Goal: Task Accomplishment & Management: Complete application form

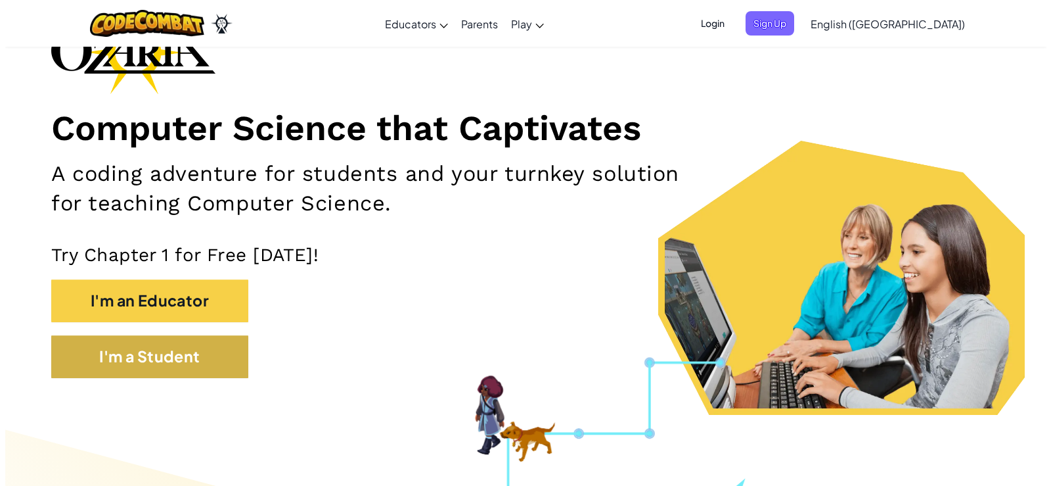
scroll to position [131, 0]
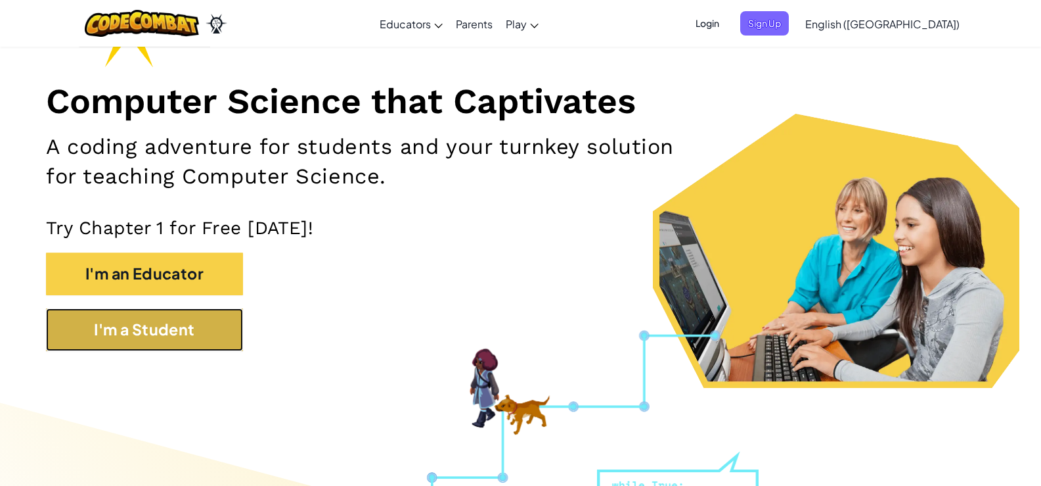
click at [103, 346] on button "I'm a Student" at bounding box center [144, 329] width 197 height 43
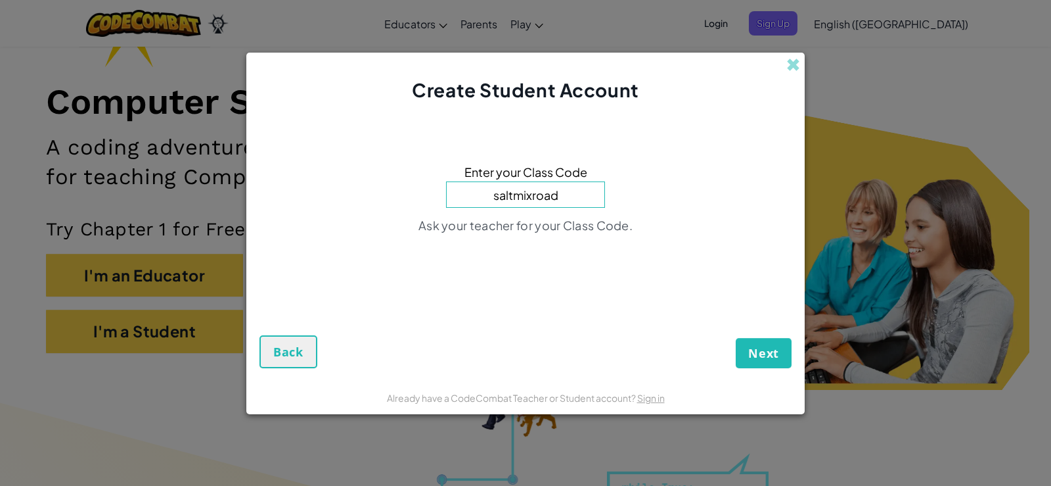
type input "saltmixroad"
click at [736, 338] on button "Next" at bounding box center [764, 353] width 56 height 30
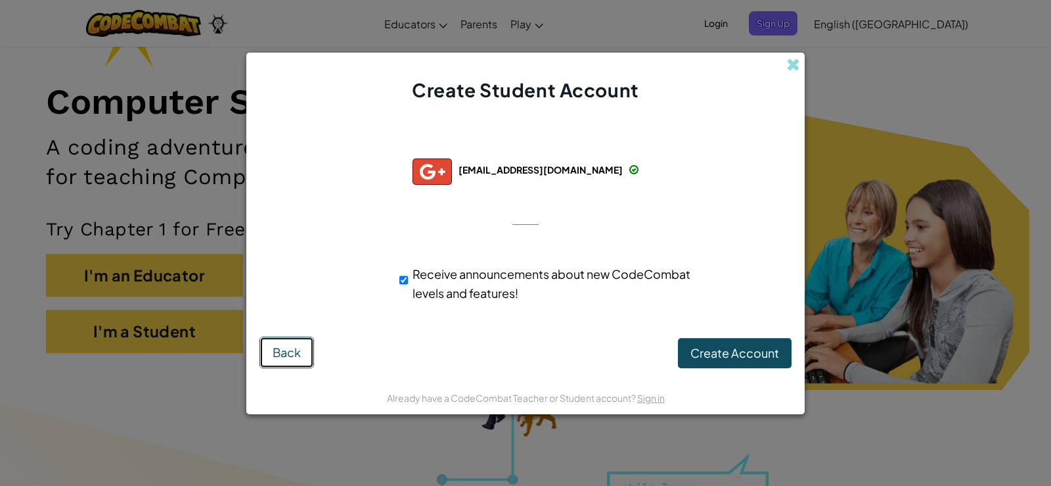
click at [267, 353] on button "Back" at bounding box center [287, 352] width 55 height 32
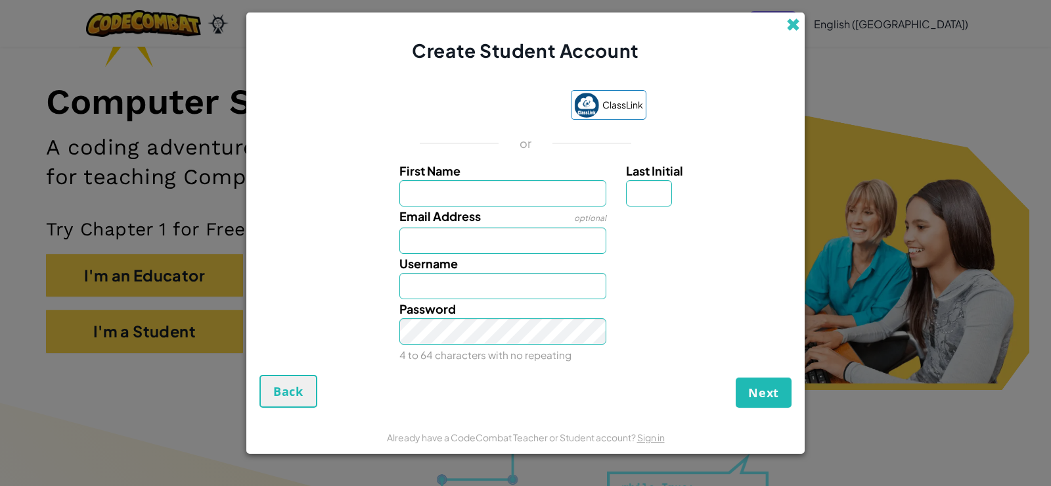
click at [796, 19] on span at bounding box center [794, 25] width 14 height 14
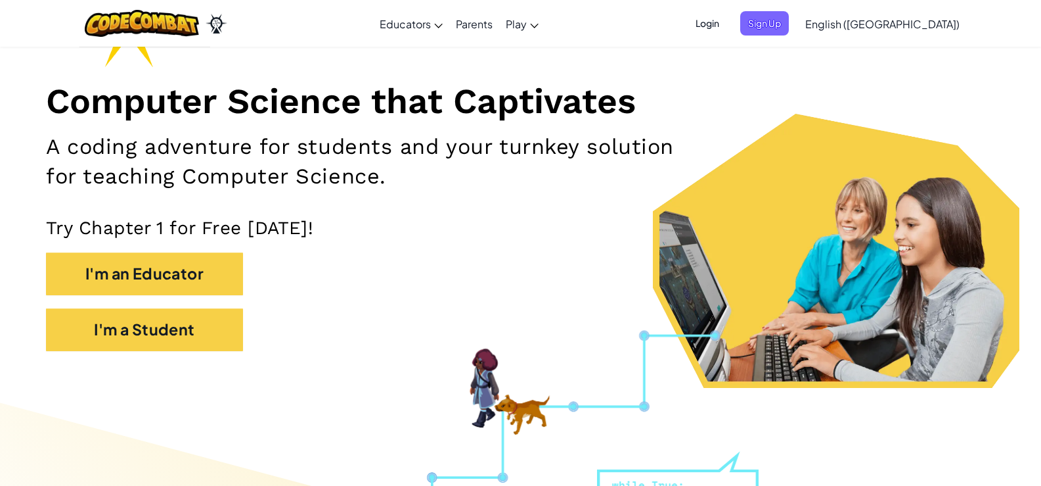
click at [727, 19] on span "Login" at bounding box center [707, 23] width 39 height 24
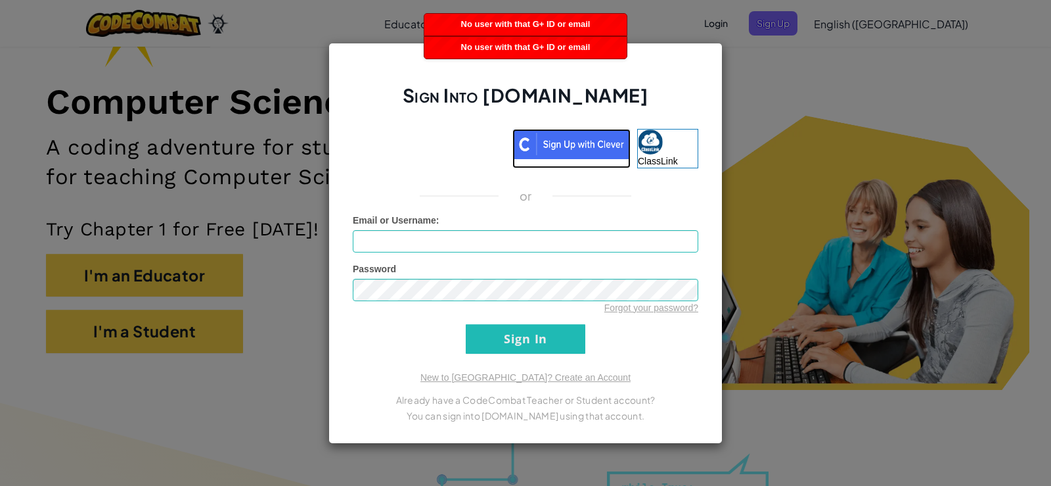
click at [591, 141] on img at bounding box center [572, 144] width 118 height 30
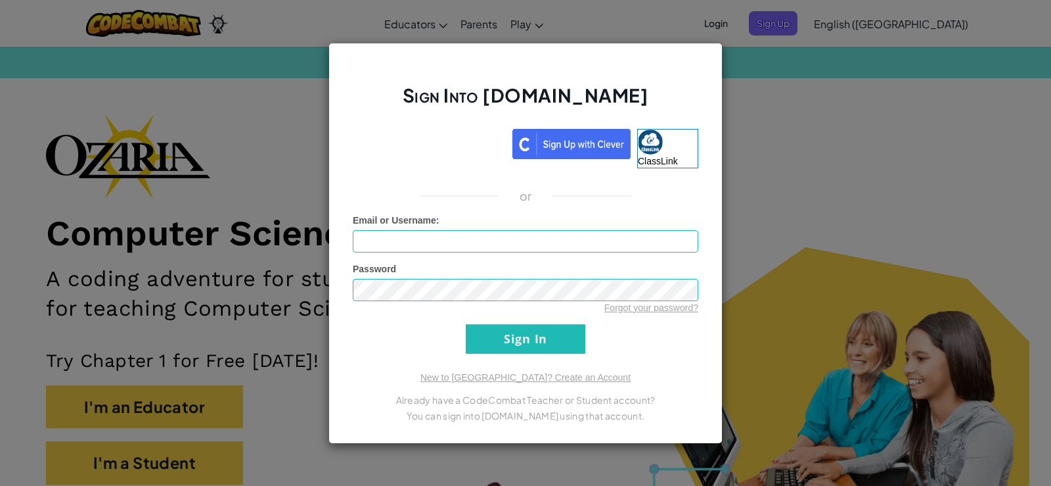
click at [901, 39] on div "Sign Into [DOMAIN_NAME] ClassLink or Unknown Error Email or Username : Password…" at bounding box center [525, 243] width 1051 height 486
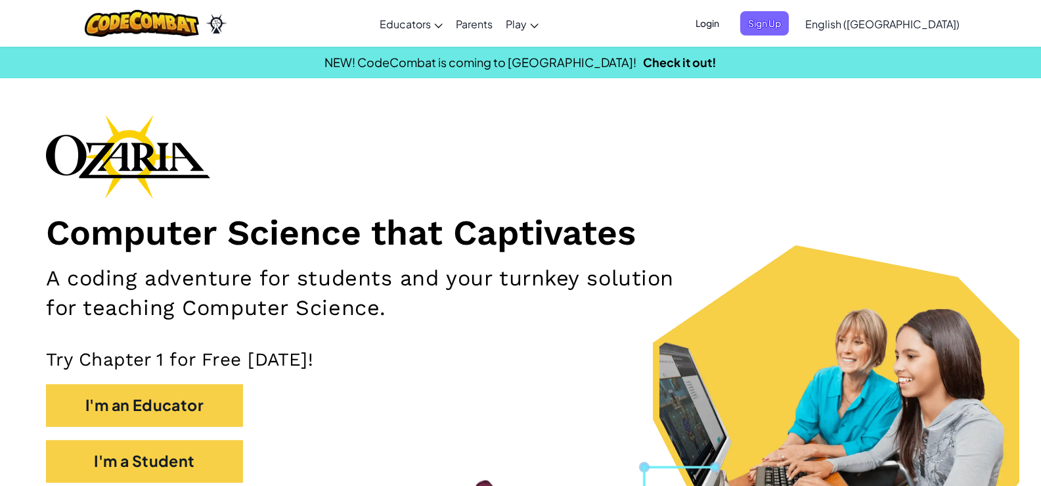
click at [727, 23] on span "Login" at bounding box center [707, 23] width 39 height 24
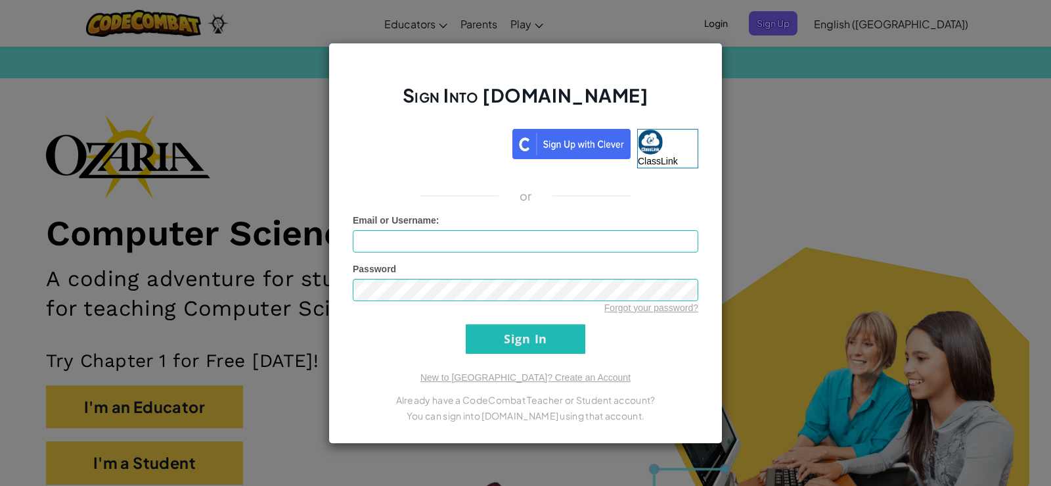
click at [852, 20] on div "Sign Into [DOMAIN_NAME] ClassLink or Unknown Error Email or Username : Password…" at bounding box center [525, 243] width 1051 height 486
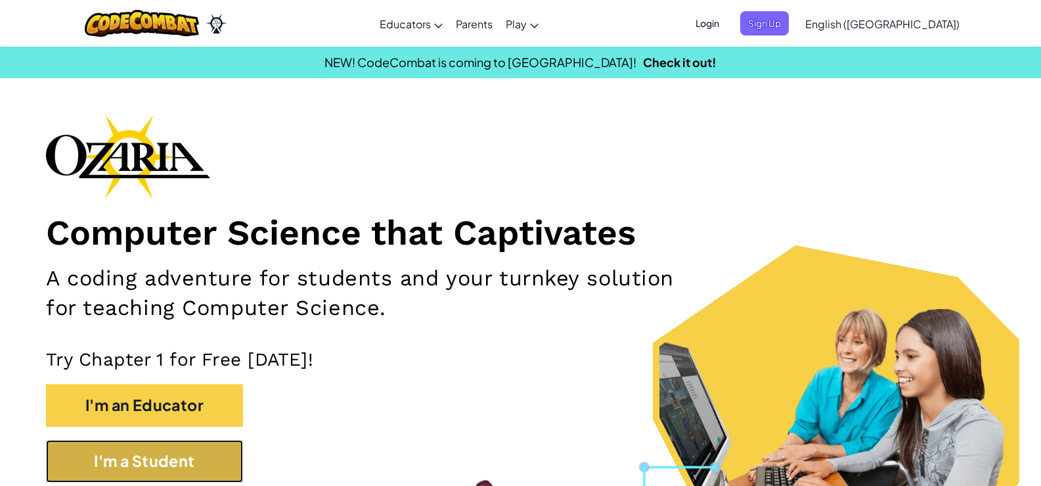
click at [172, 465] on button "I'm a Student" at bounding box center [144, 461] width 197 height 43
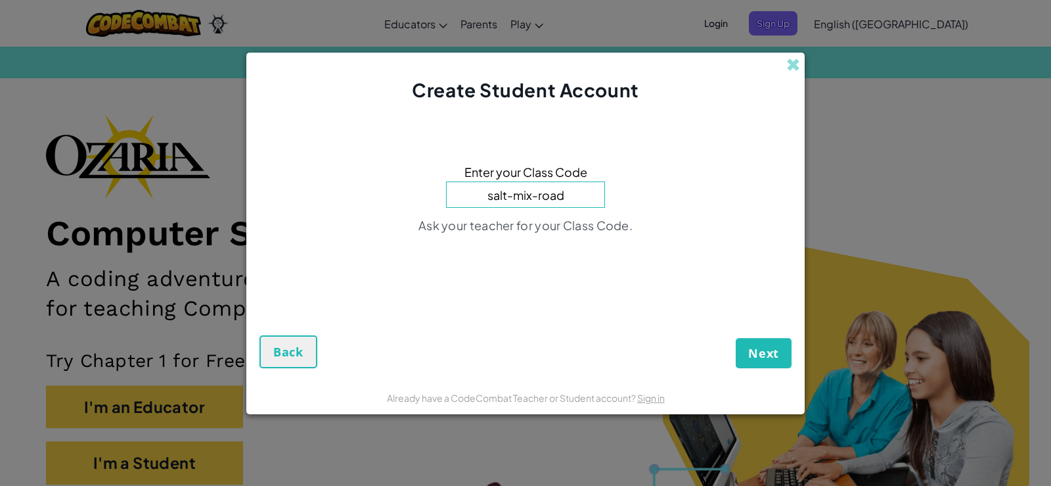
click at [736, 338] on button "Next" at bounding box center [764, 353] width 56 height 30
click at [537, 195] on input "salt-mix-road" at bounding box center [525, 195] width 159 height 26
click at [519, 202] on input "salt-mixroad" at bounding box center [525, 195] width 159 height 26
type input "saltmixroad"
click at [786, 352] on button "Next" at bounding box center [764, 353] width 56 height 30
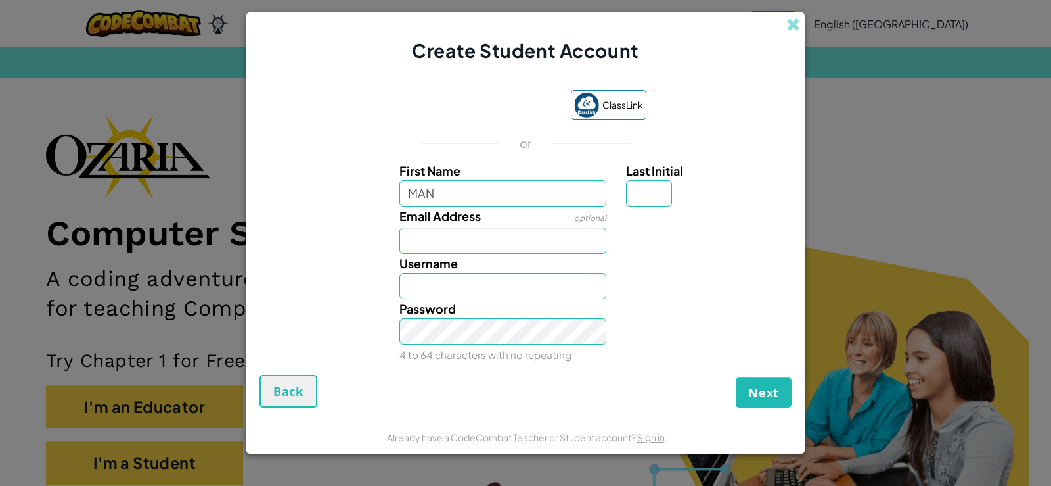
type input "MAN"
drag, startPoint x: 705, startPoint y: 160, endPoint x: 698, endPoint y: 170, distance: 11.3
click at [704, 162] on label "Last Initial" at bounding box center [707, 170] width 162 height 19
click at [672, 180] on input "Last Initial" at bounding box center [649, 193] width 46 height 26
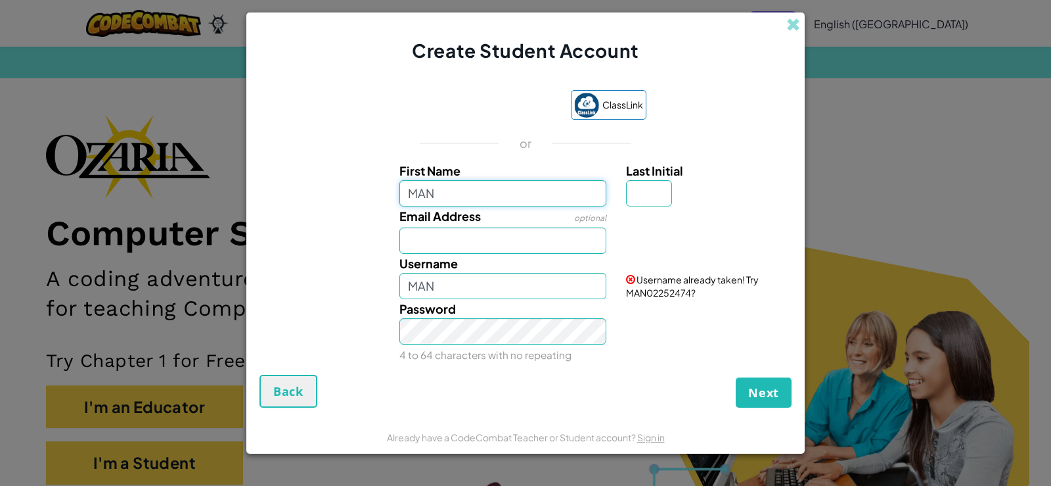
drag, startPoint x: 564, startPoint y: 198, endPoint x: 359, endPoint y: 203, distance: 205.7
click at [359, 203] on div "First Name MAN Last Initial" at bounding box center [525, 183] width 545 height 45
click at [798, 22] on span at bounding box center [794, 25] width 14 height 14
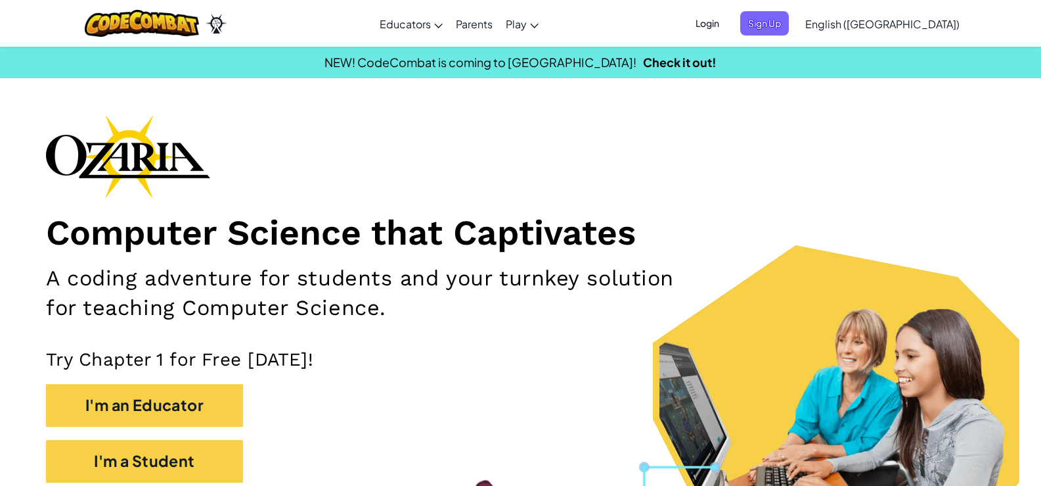
click at [727, 22] on span "Login" at bounding box center [707, 23] width 39 height 24
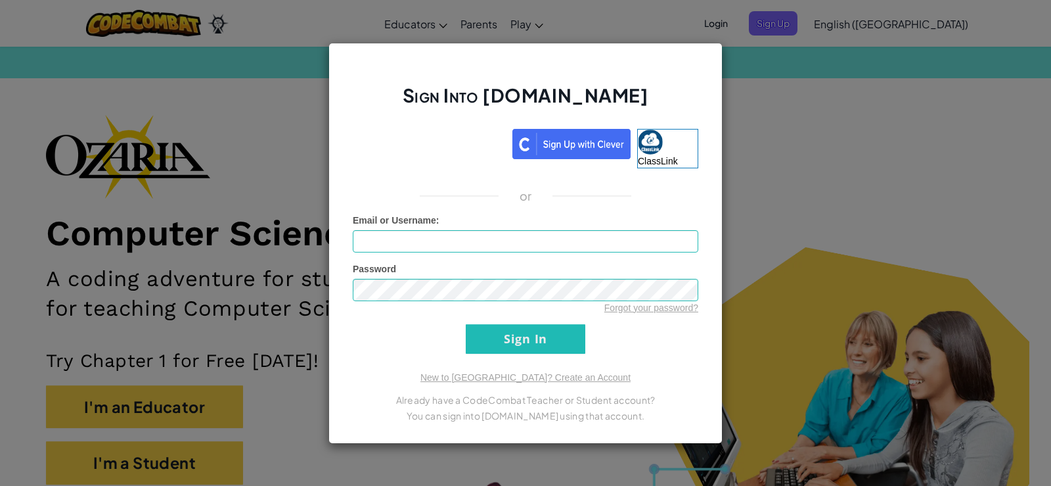
click at [882, 299] on div "Sign Into [DOMAIN_NAME] ClassLink or Unknown Error Email or Username : Password…" at bounding box center [525, 243] width 1051 height 486
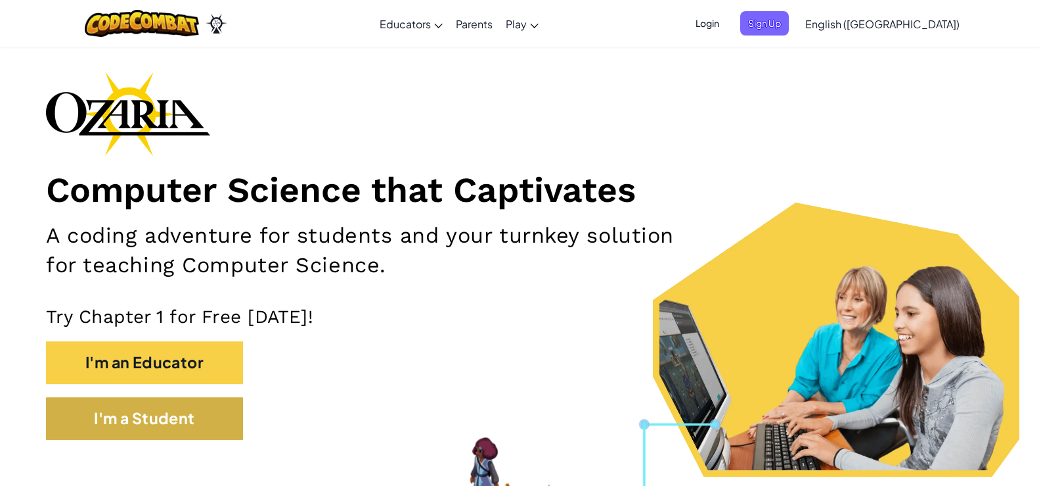
scroll to position [66, 0]
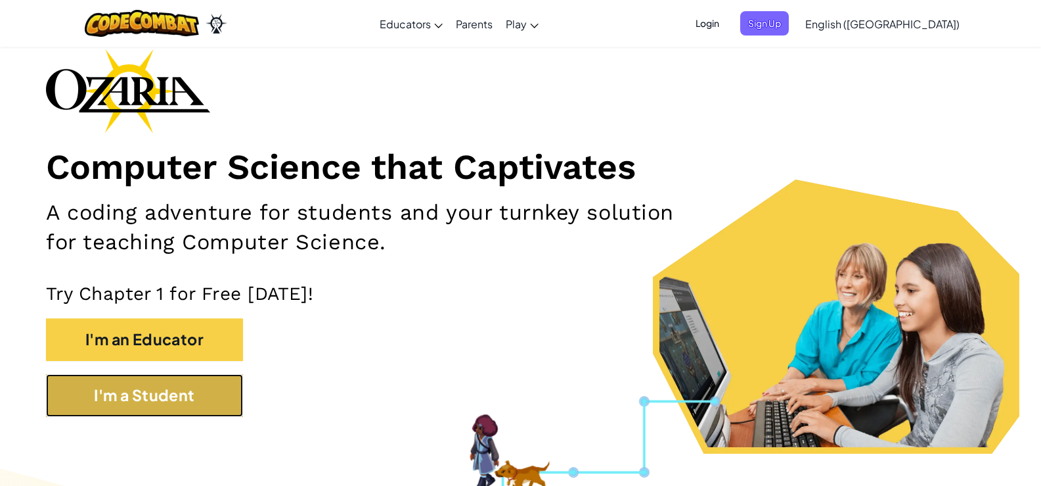
click at [157, 417] on button "I'm a Student" at bounding box center [144, 395] width 197 height 43
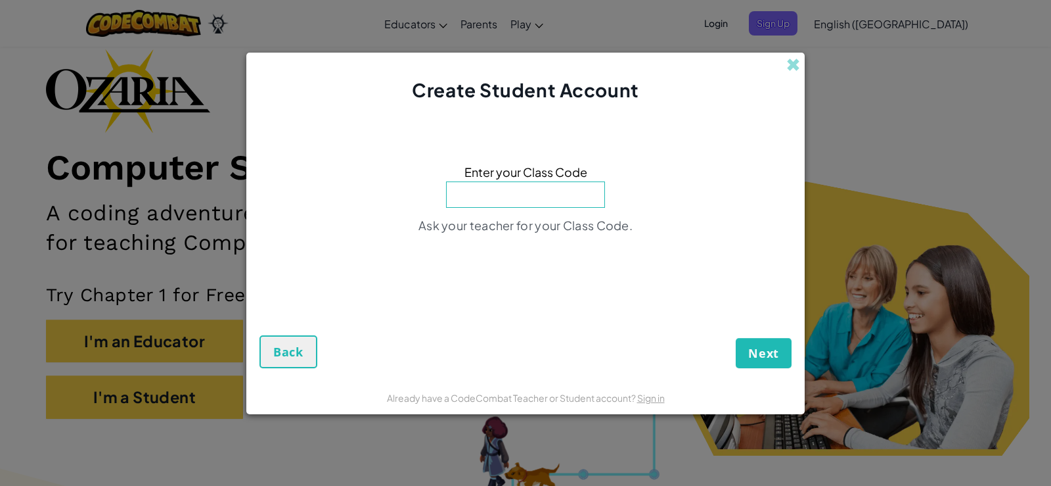
click at [802, 70] on div "Create Student Account" at bounding box center [525, 78] width 559 height 51
click at [795, 69] on span at bounding box center [794, 65] width 14 height 14
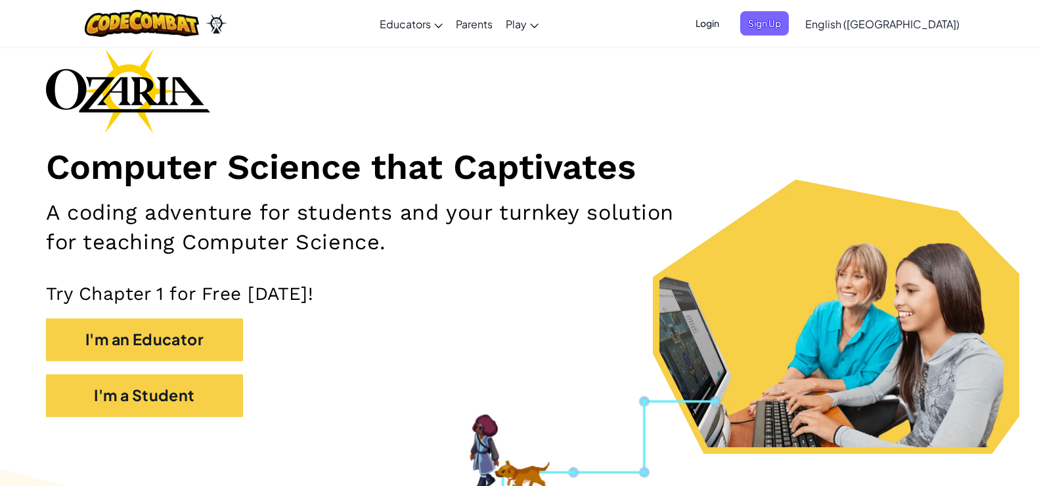
click at [727, 20] on span "Login" at bounding box center [707, 23] width 39 height 24
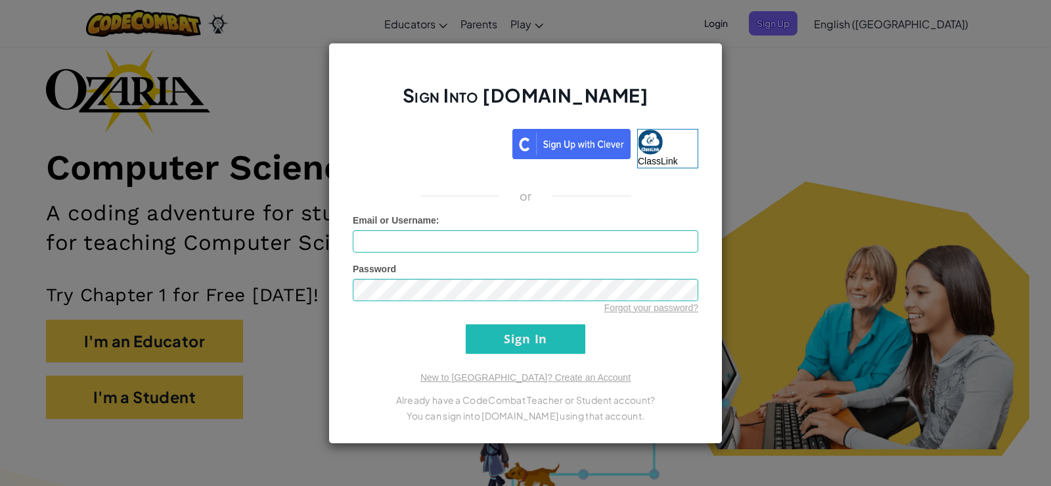
click at [591, 400] on p "Already have a CodeCombat Teacher or Student account?" at bounding box center [526, 400] width 346 height 16
click at [861, 126] on div "Sign Into [DOMAIN_NAME] ClassLink or Unknown Error Email or Username : Password…" at bounding box center [525, 243] width 1051 height 486
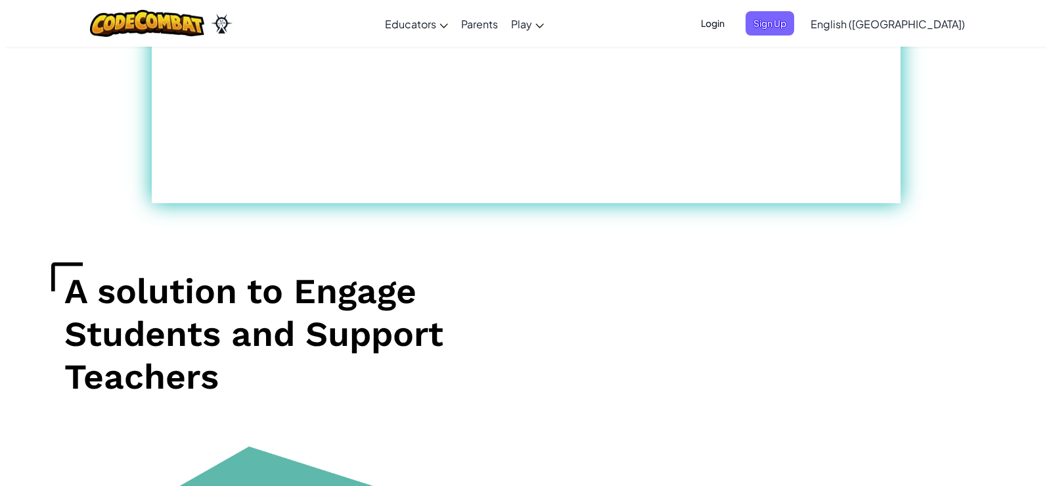
scroll to position [986, 0]
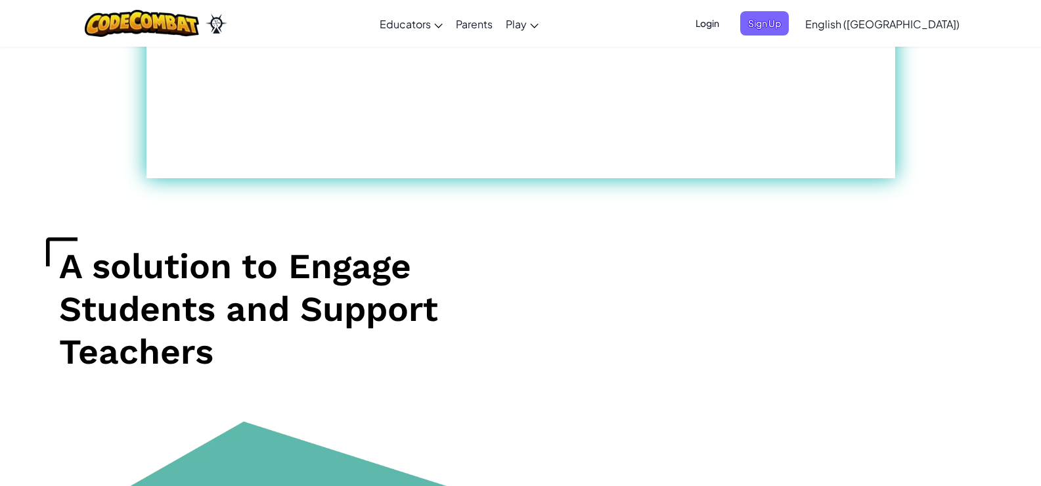
click at [727, 22] on span "Login" at bounding box center [707, 23] width 39 height 24
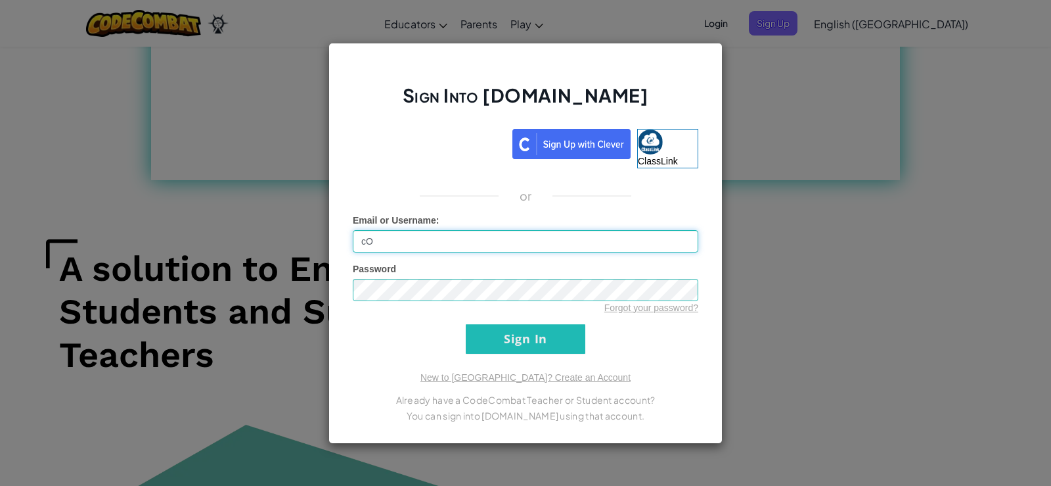
type input "c"
type input "CoderMZR"
click at [466, 324] on input "Sign In" at bounding box center [526, 339] width 120 height 30
